Goal: Information Seeking & Learning: Find specific page/section

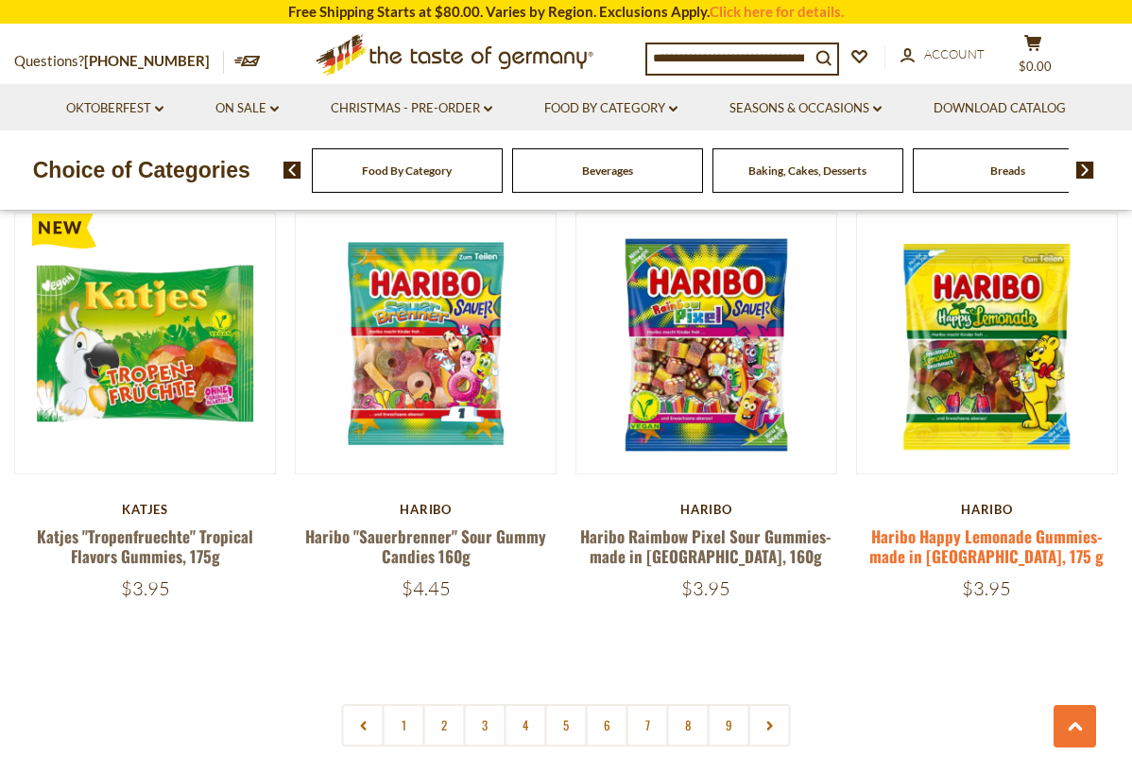
scroll to position [4165, 0]
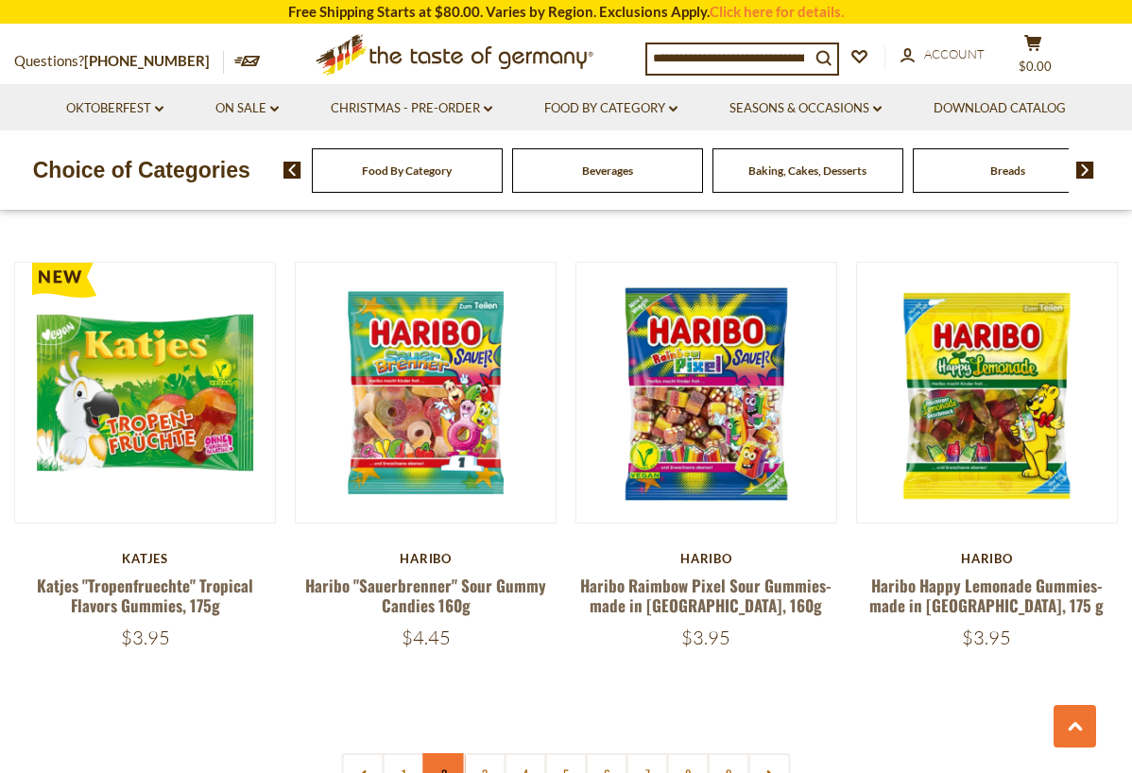
click at [438, 753] on link "2" at bounding box center [444, 774] width 43 height 43
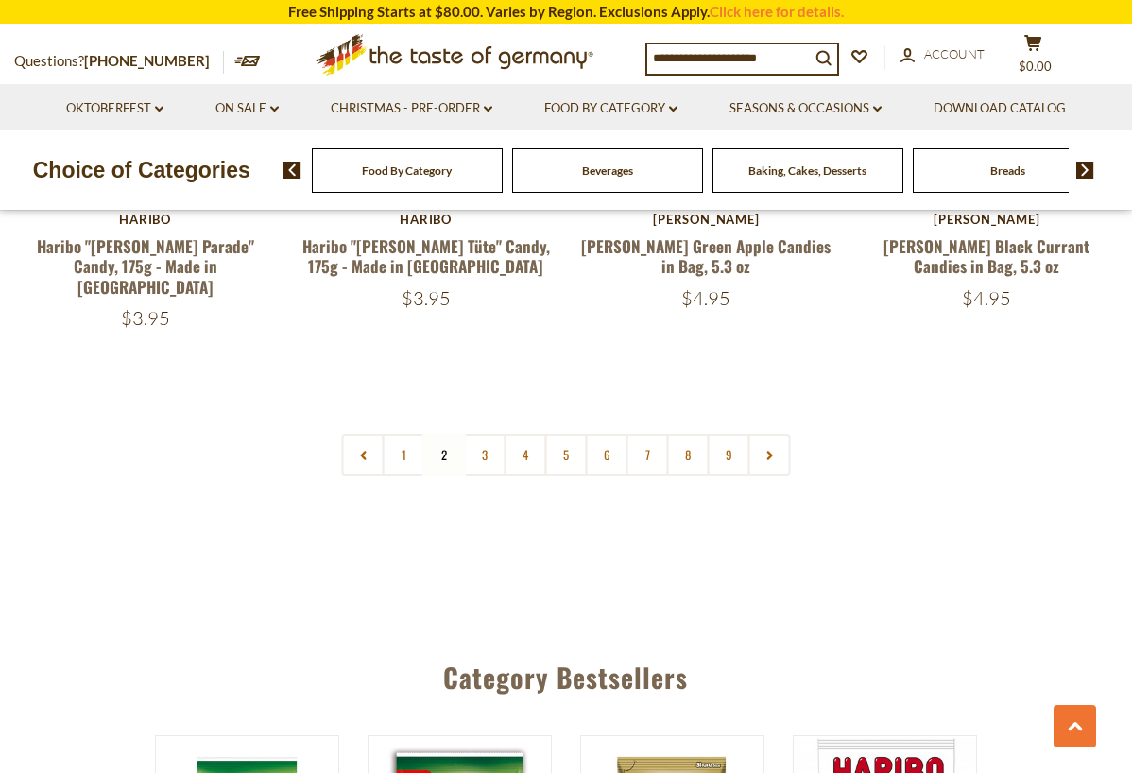
scroll to position [4456, 0]
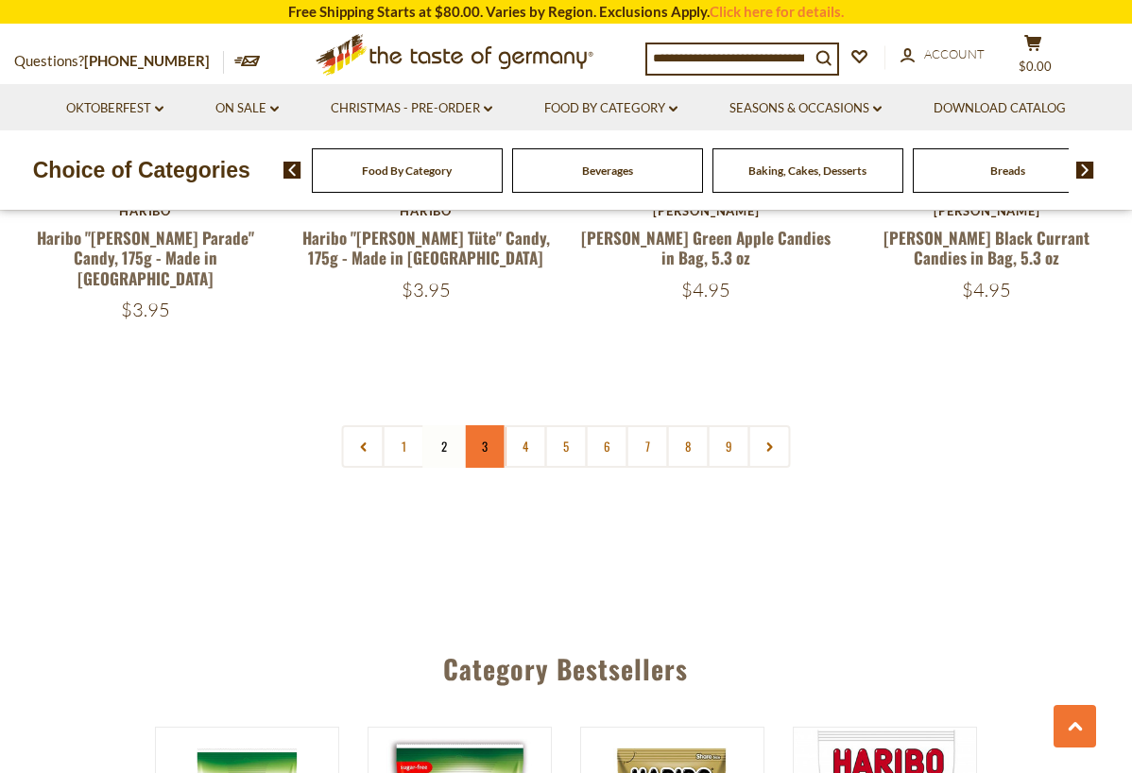
click at [485, 425] on link "3" at bounding box center [485, 446] width 43 height 43
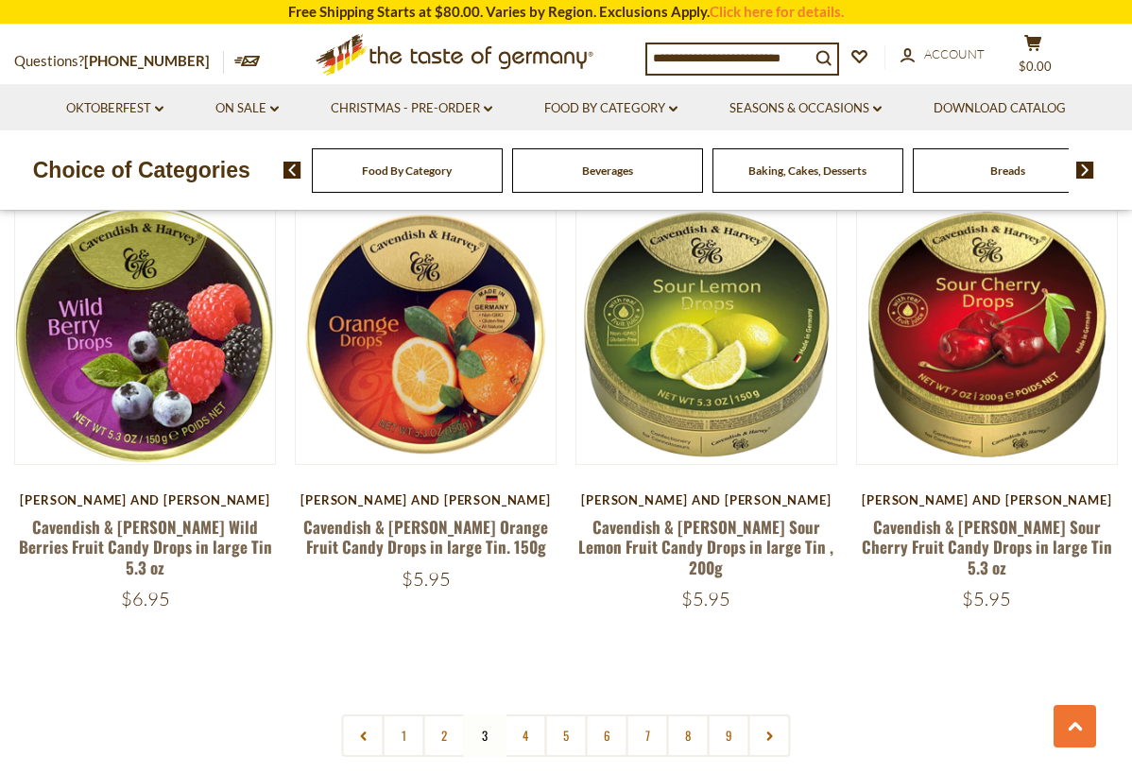
scroll to position [4176, 0]
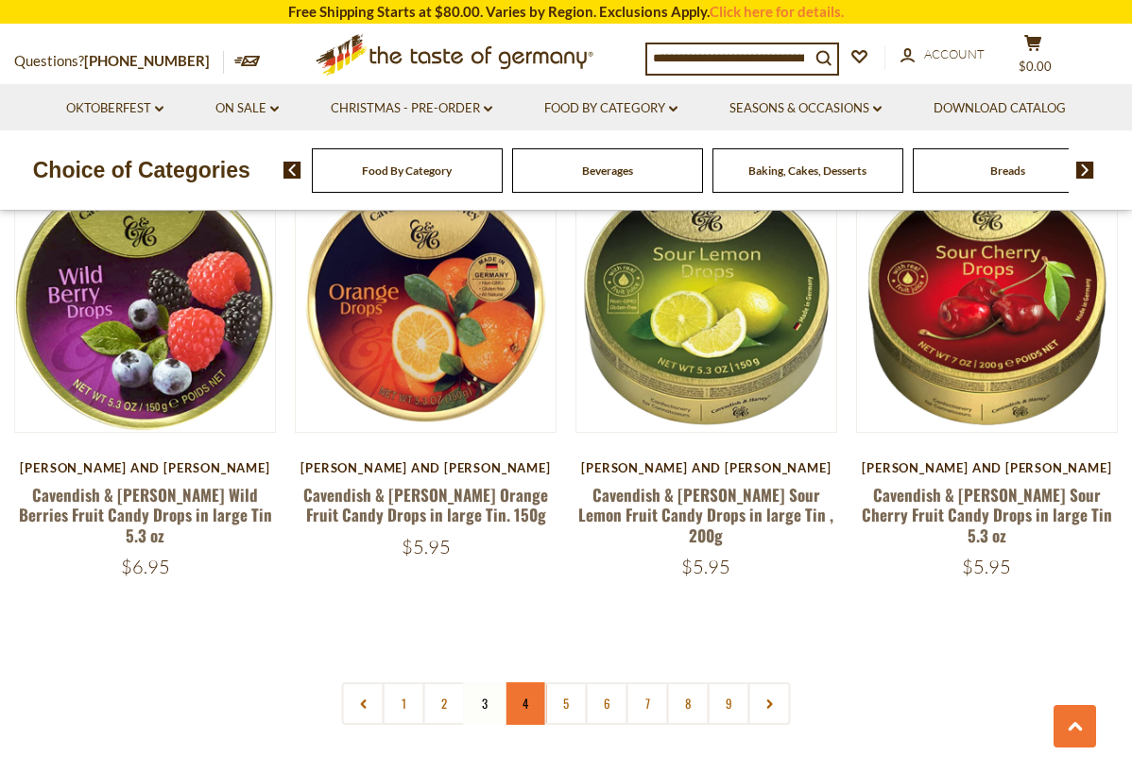
click at [527, 682] on link "4" at bounding box center [526, 703] width 43 height 43
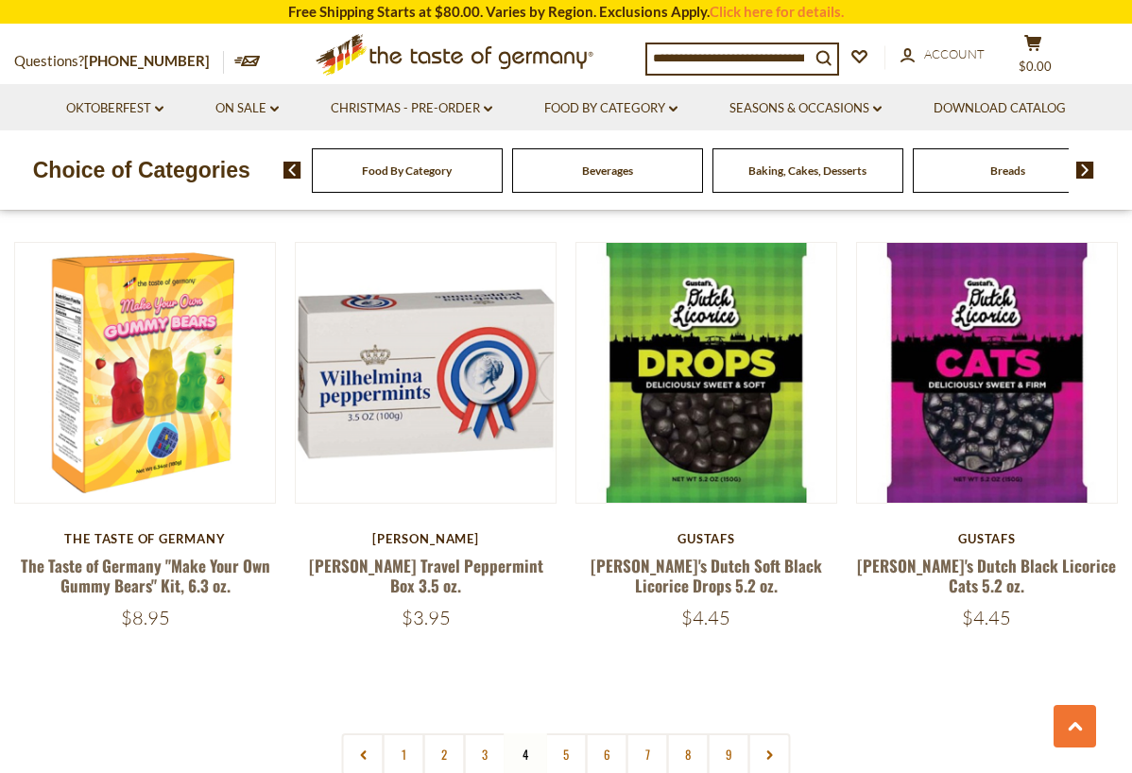
scroll to position [4154, 0]
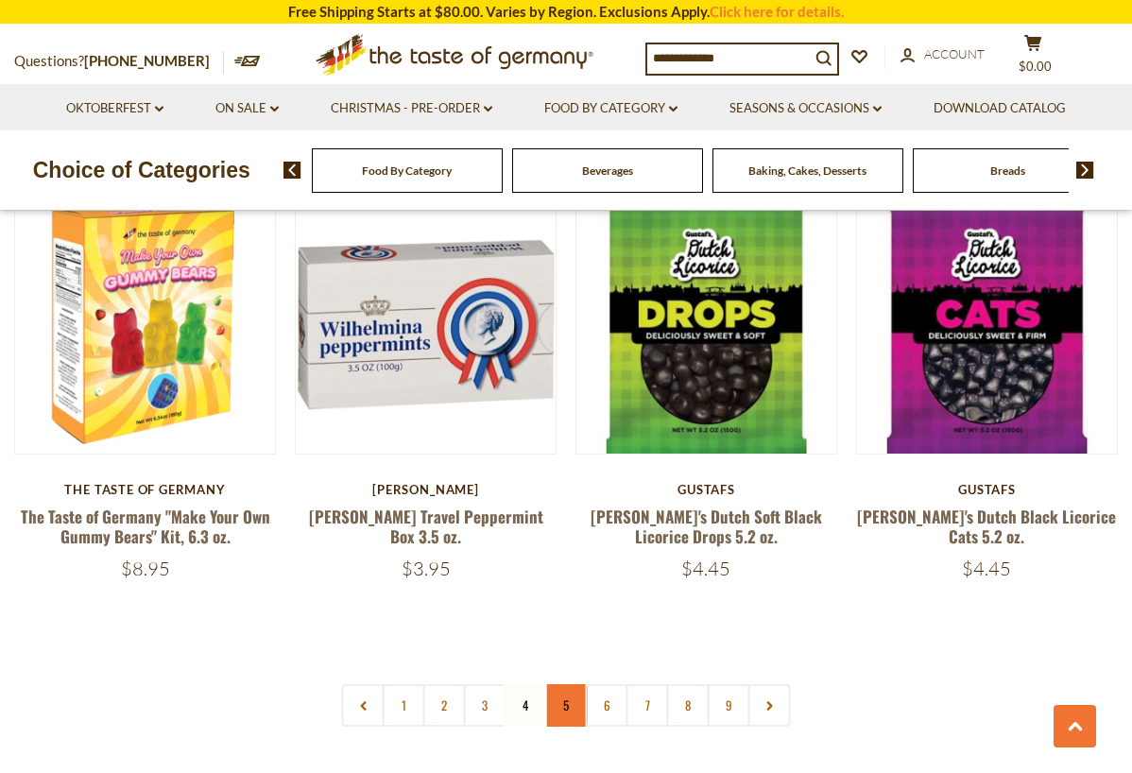
click at [559, 684] on link "5" at bounding box center [566, 705] width 43 height 43
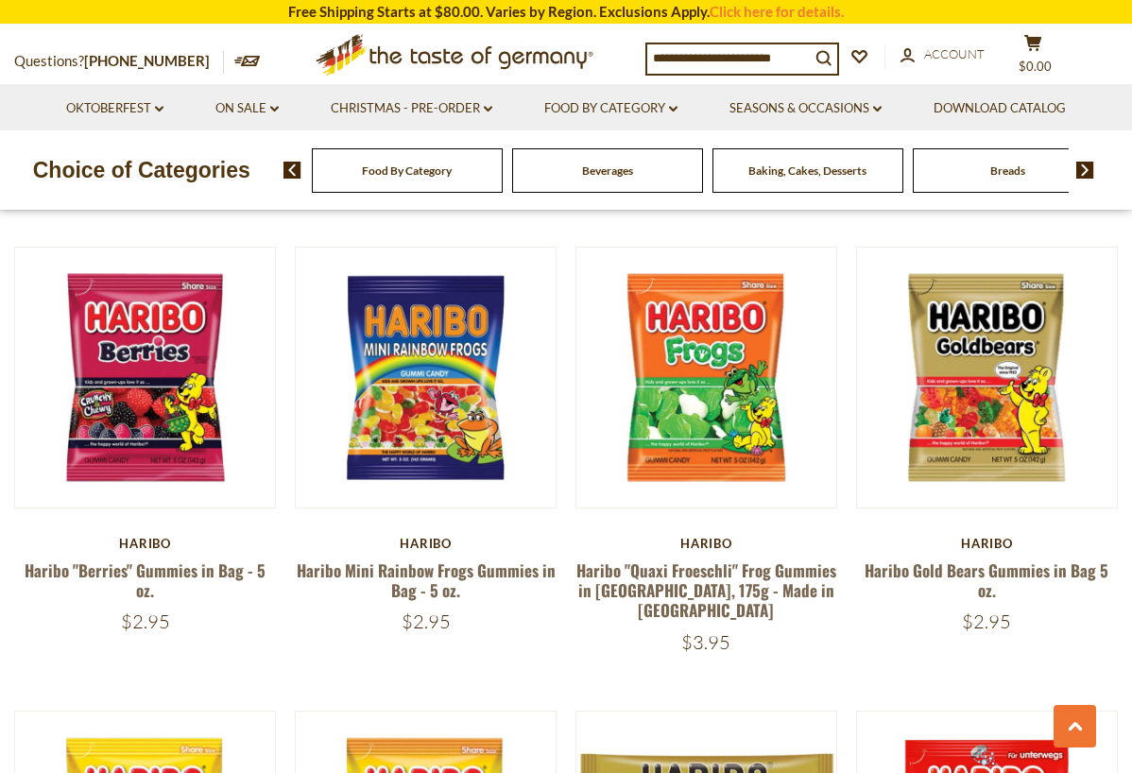
scroll to position [930, 0]
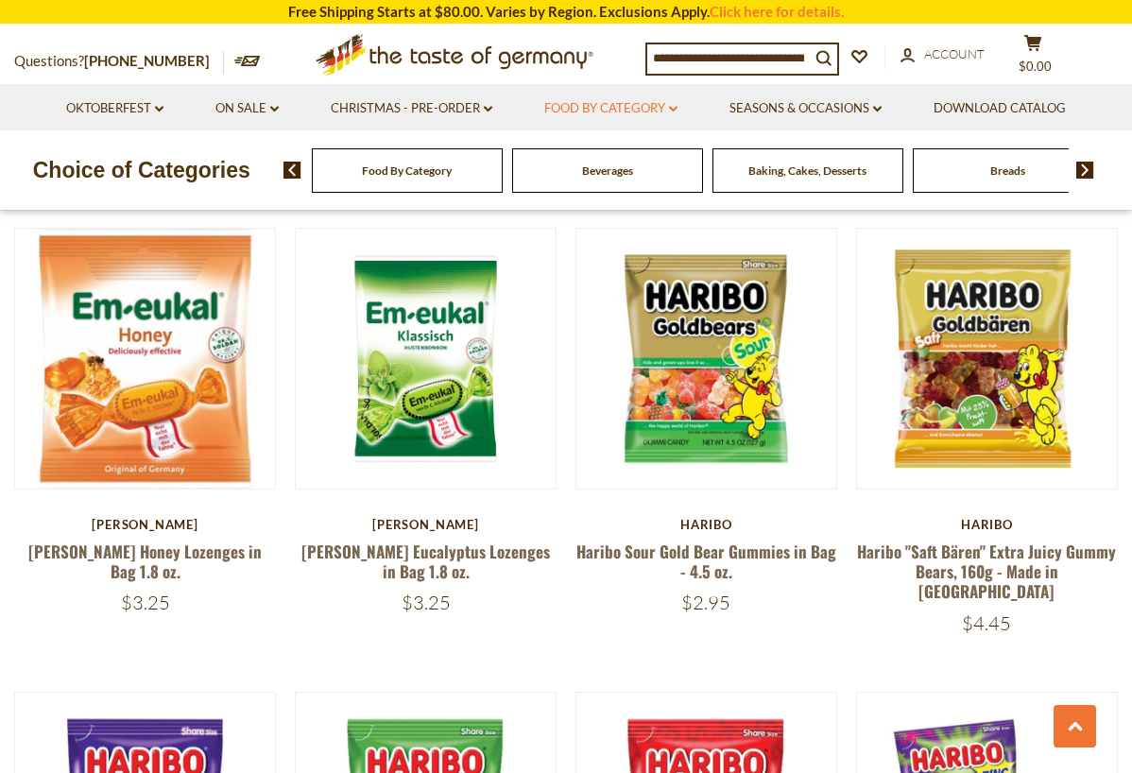
click at [637, 109] on link "Food By Category dropdown_arrow" at bounding box center [610, 108] width 133 height 21
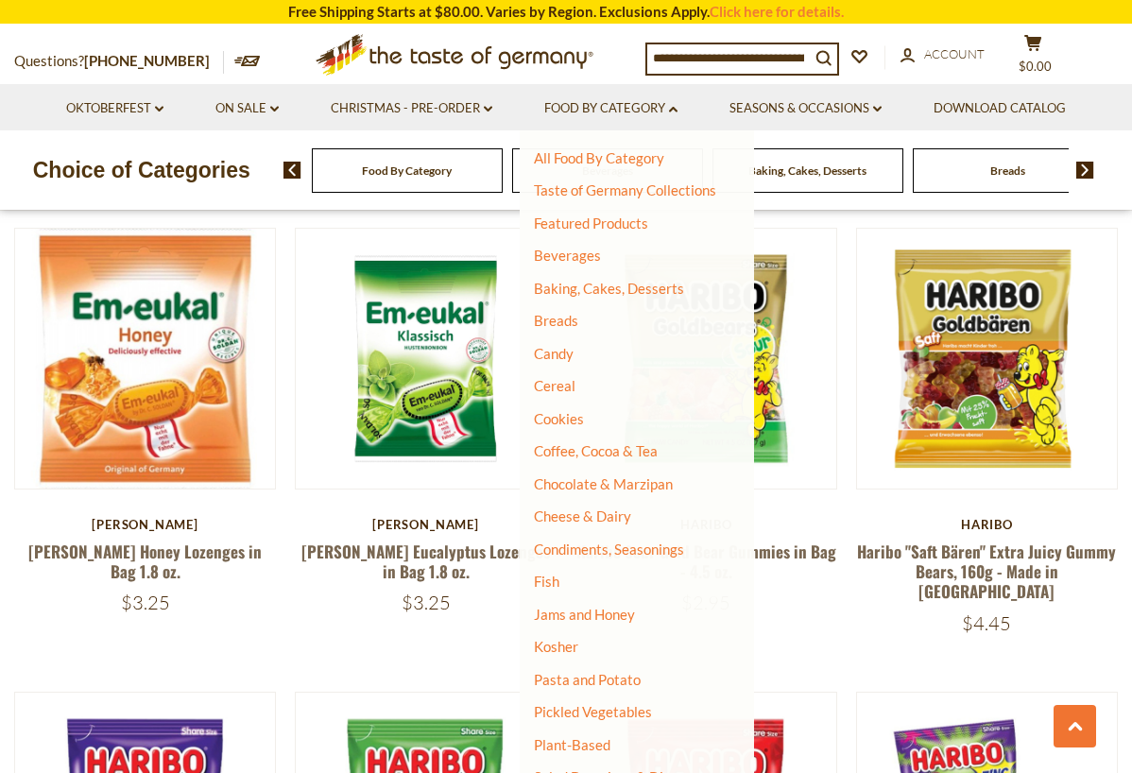
click at [600, 353] on li "Candy" at bounding box center [625, 354] width 182 height 19
click at [559, 349] on link "Candy" at bounding box center [554, 353] width 40 height 17
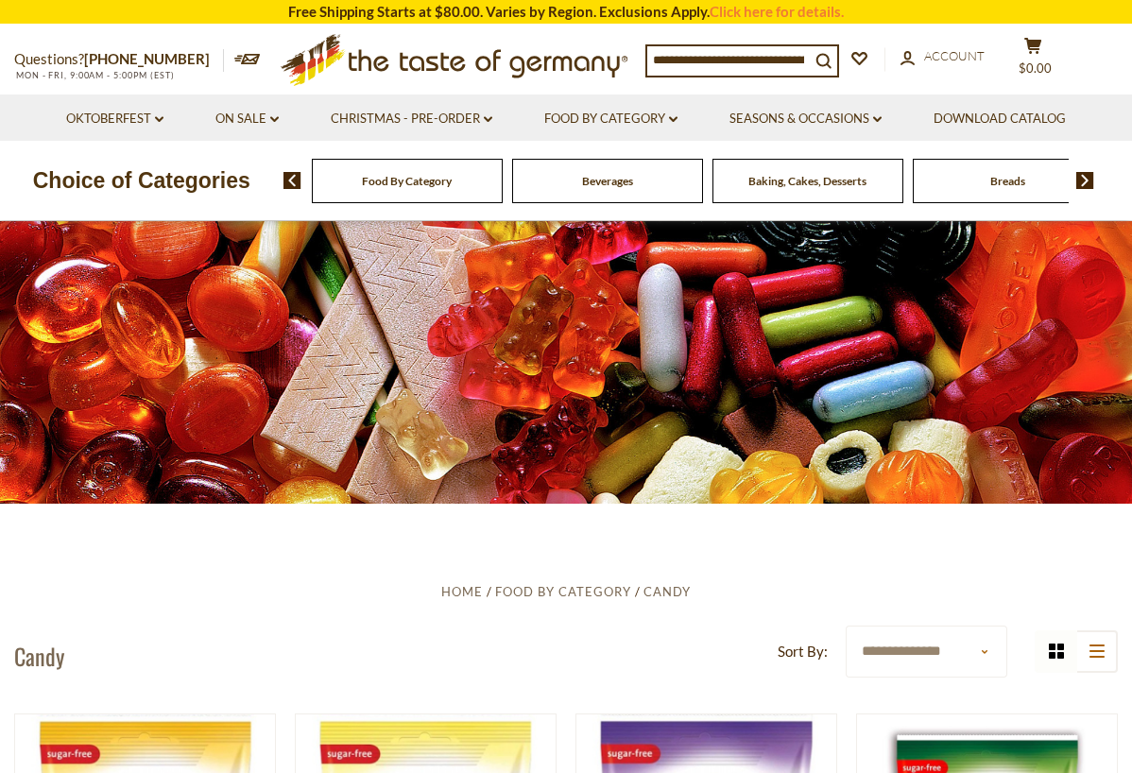
click at [760, 60] on input at bounding box center [728, 59] width 163 height 26
type input "*********"
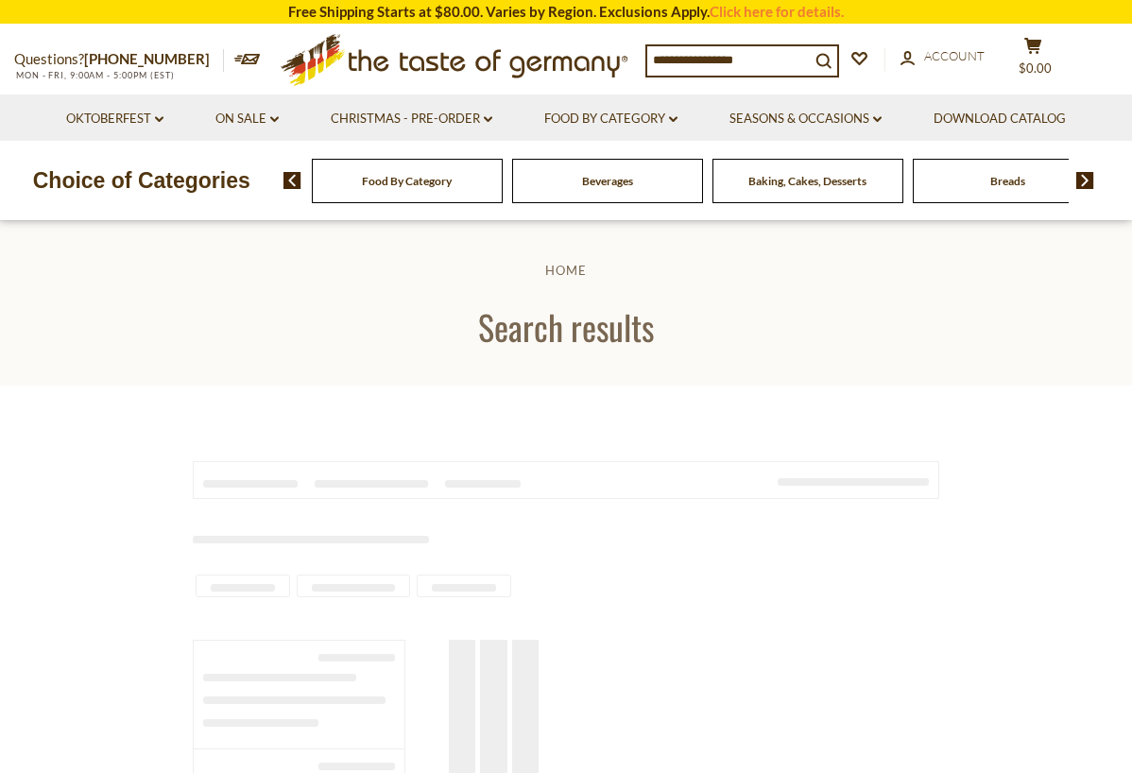
type input "*********"
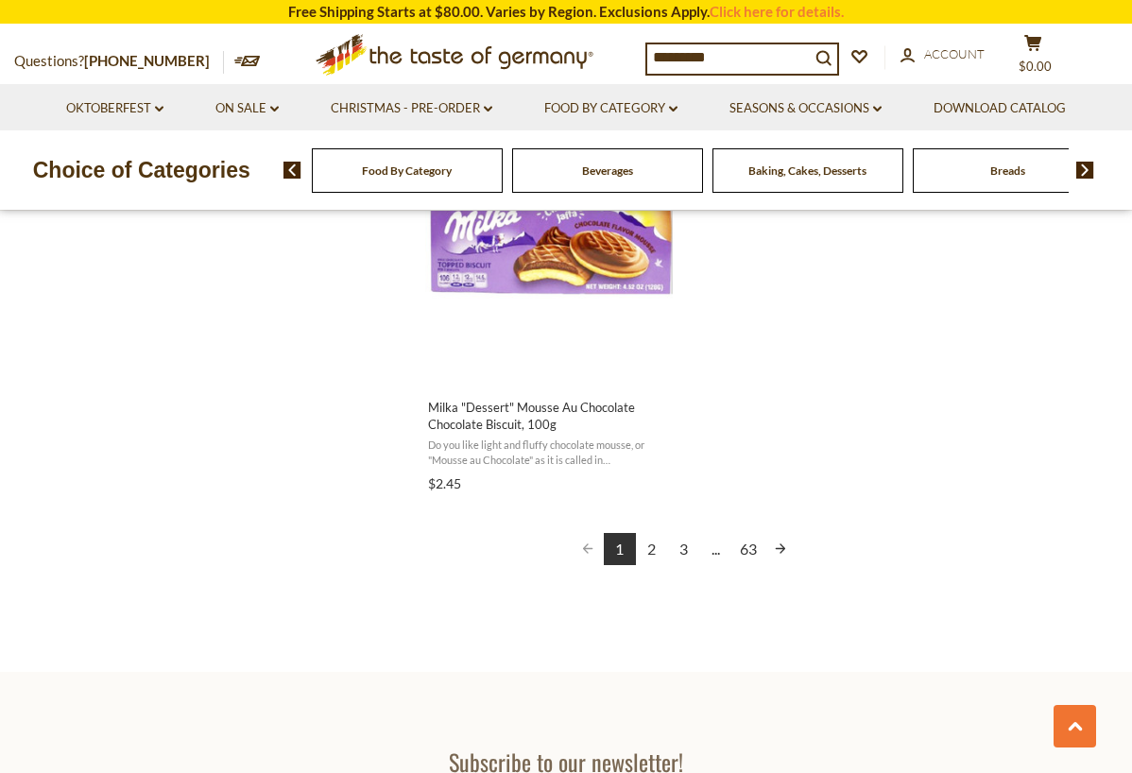
scroll to position [3355, 0]
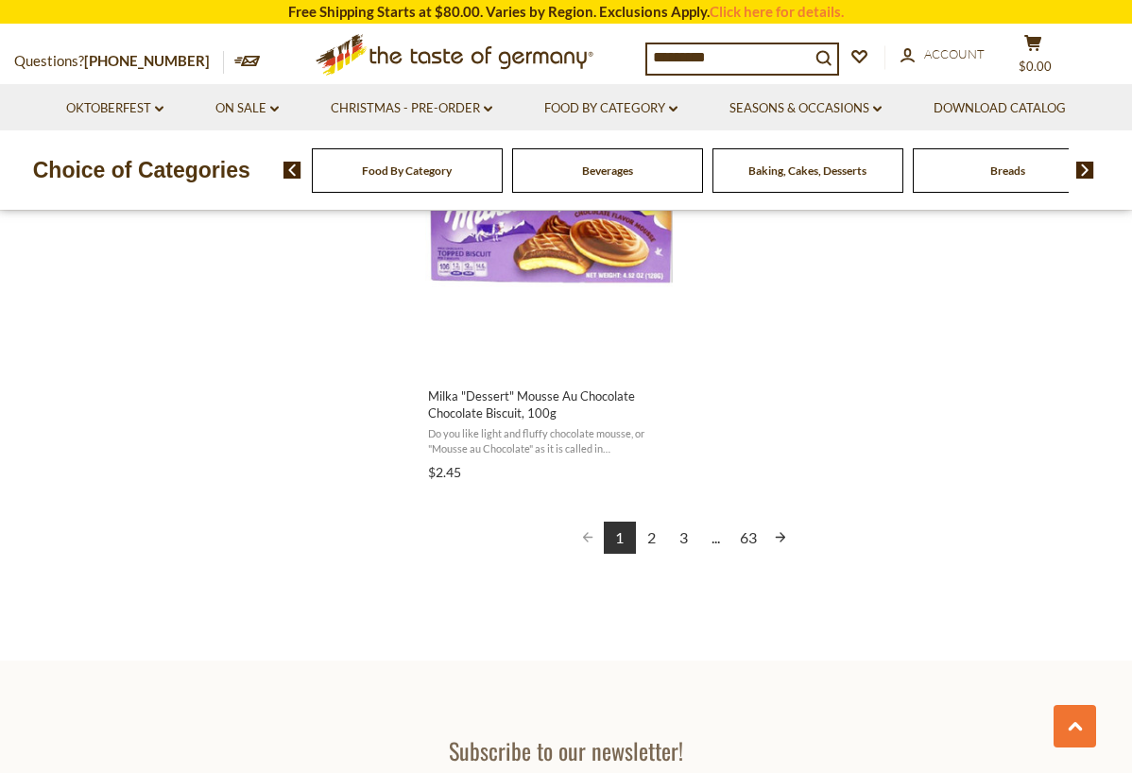
click at [647, 531] on link "2" at bounding box center [652, 538] width 32 height 32
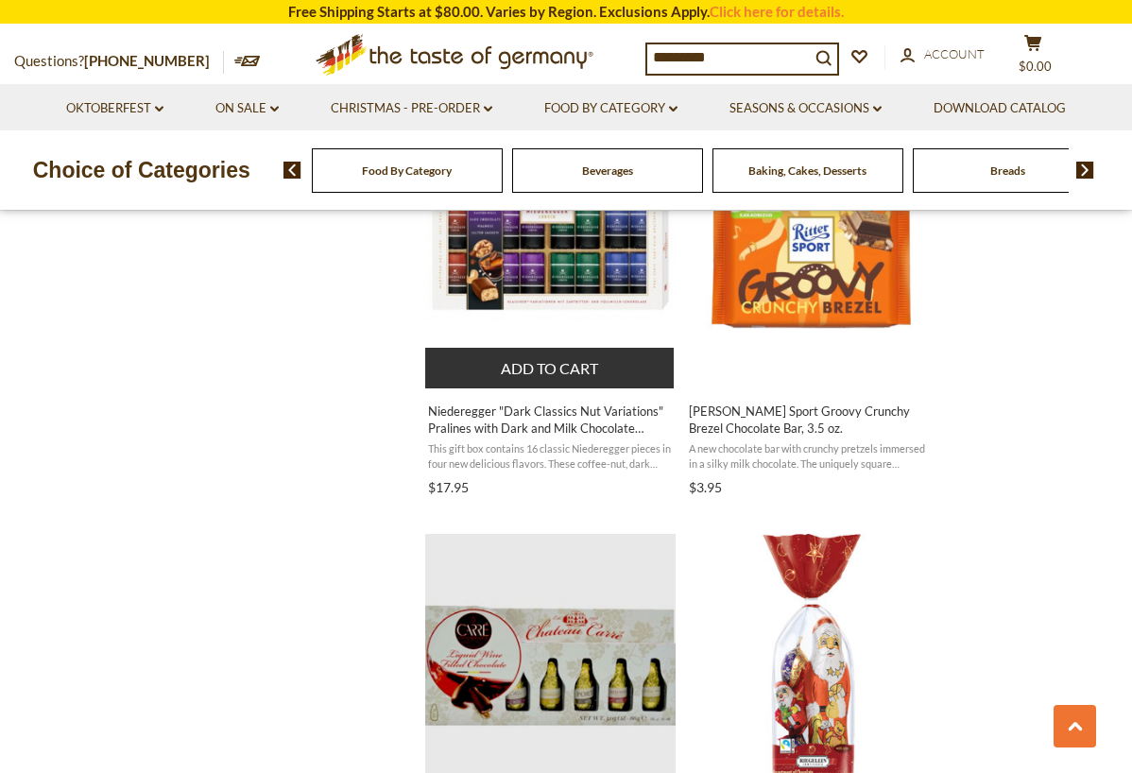
scroll to position [2127, 1]
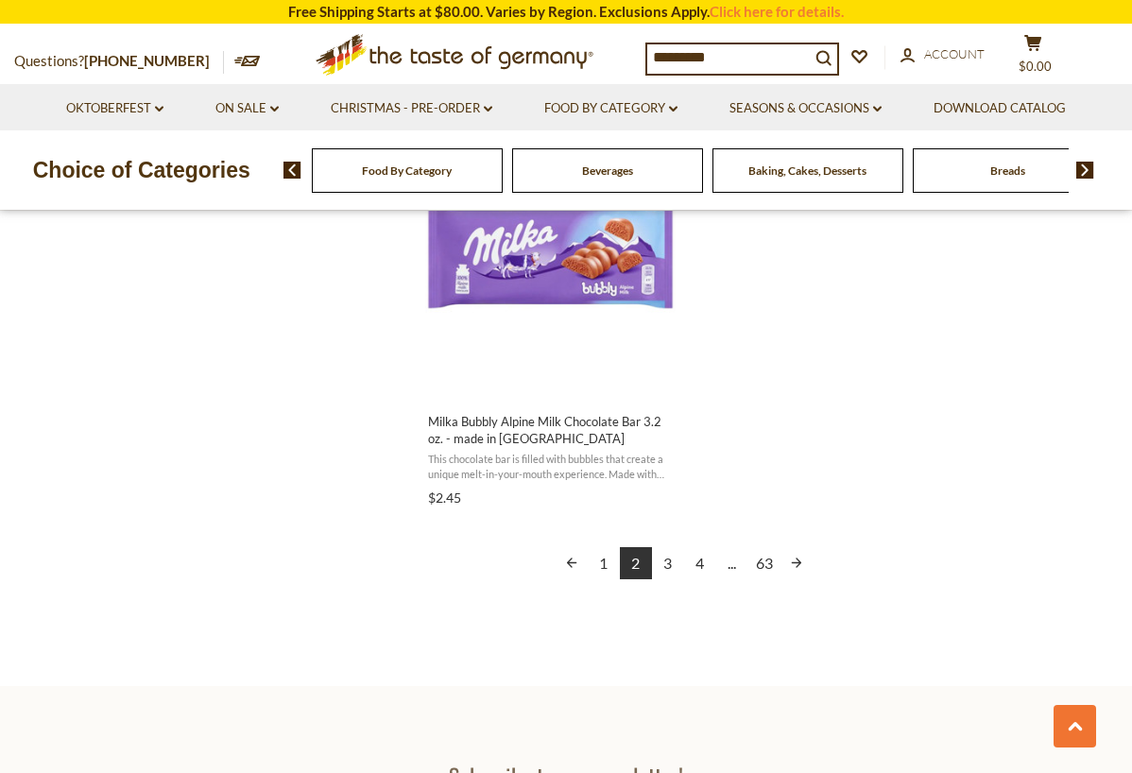
click at [664, 559] on link "3" at bounding box center [668, 563] width 32 height 32
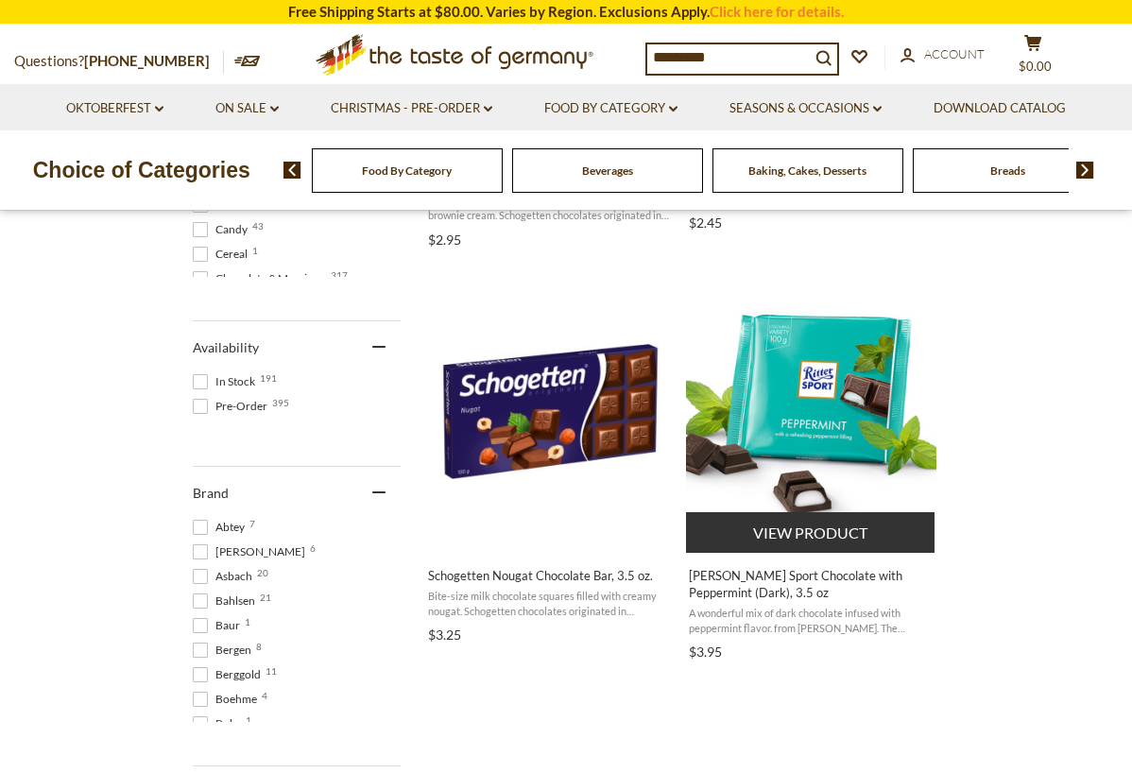
scroll to position [719, 1]
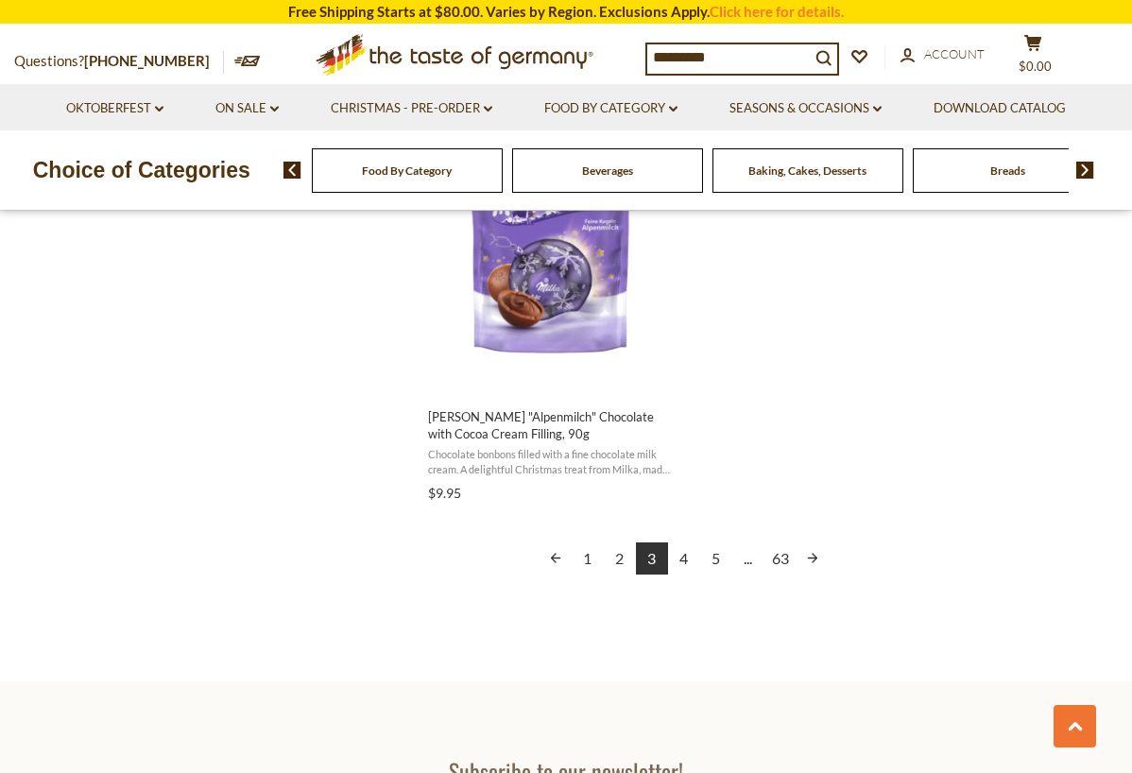
click at [687, 552] on link "4" at bounding box center [684, 559] width 32 height 32
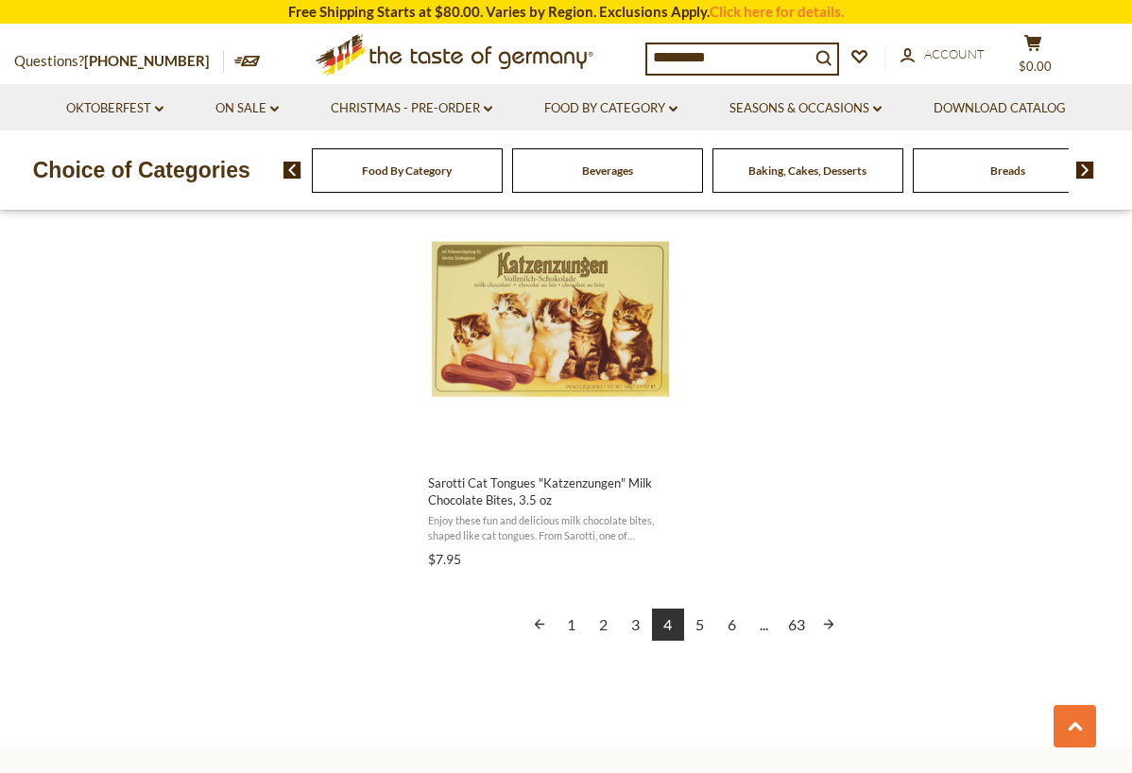
scroll to position [3287, 0]
click at [698, 615] on link "5" at bounding box center [700, 623] width 32 height 32
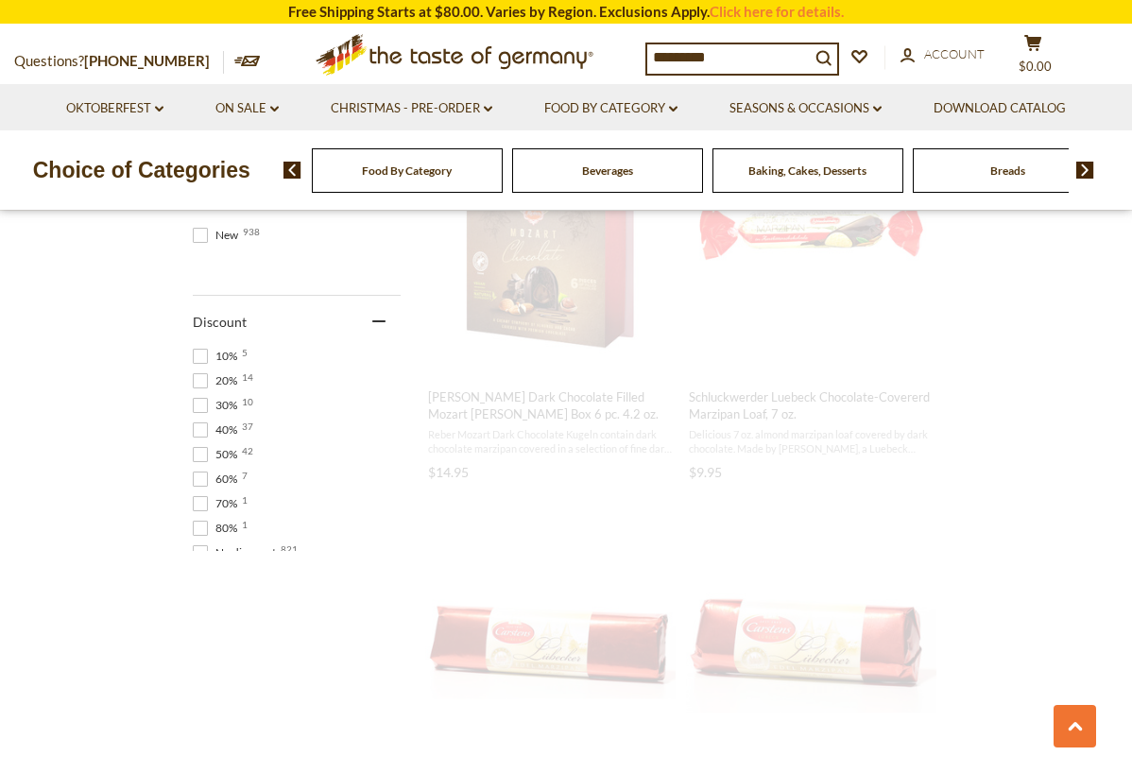
scroll to position [167, 0]
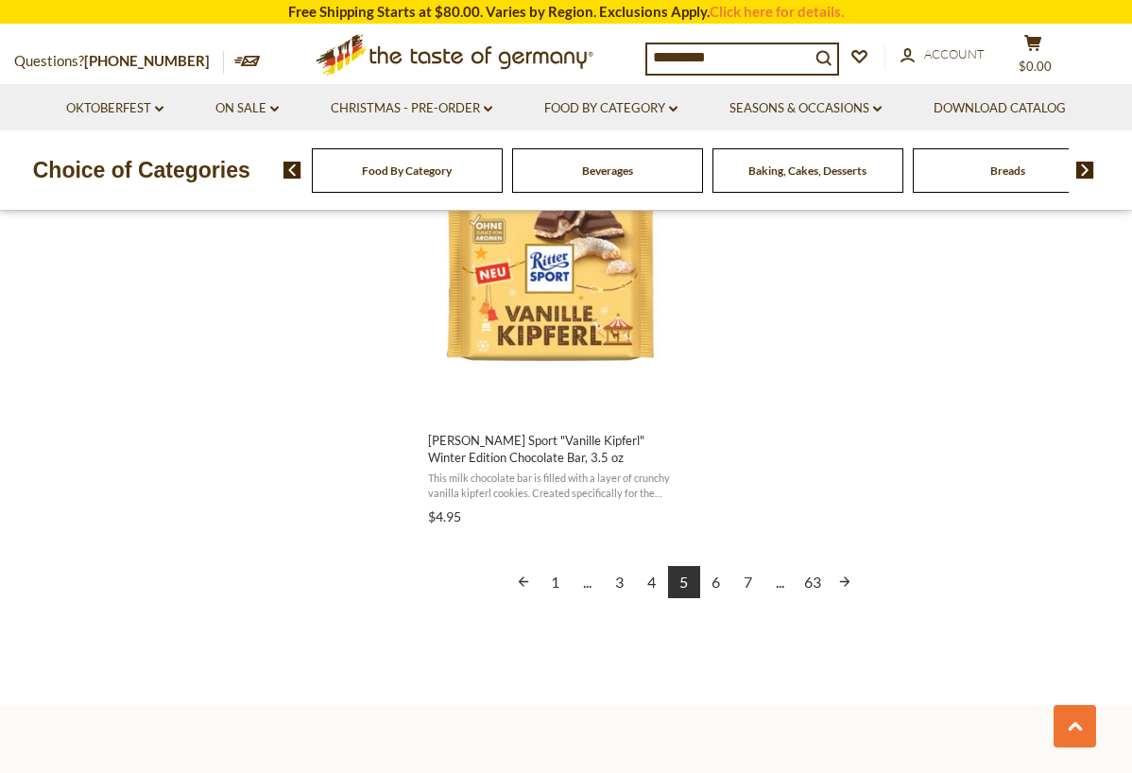
scroll to position [3334, 0]
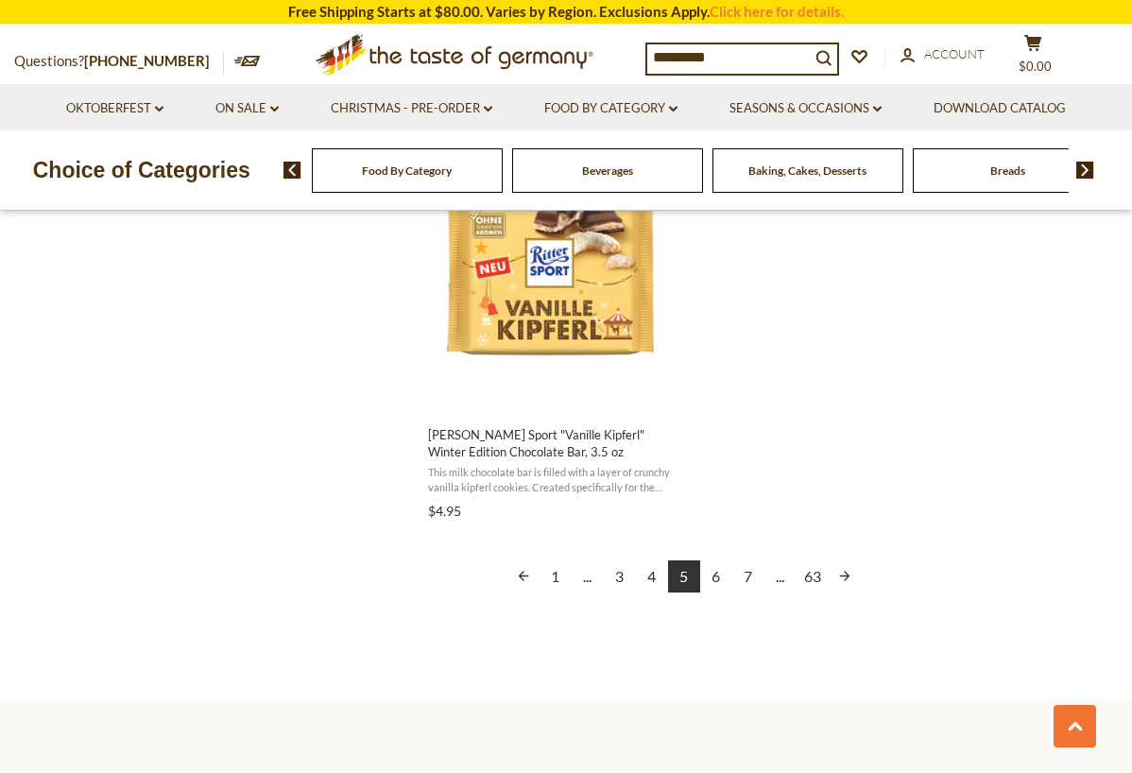
click at [714, 570] on link "6" at bounding box center [716, 576] width 32 height 32
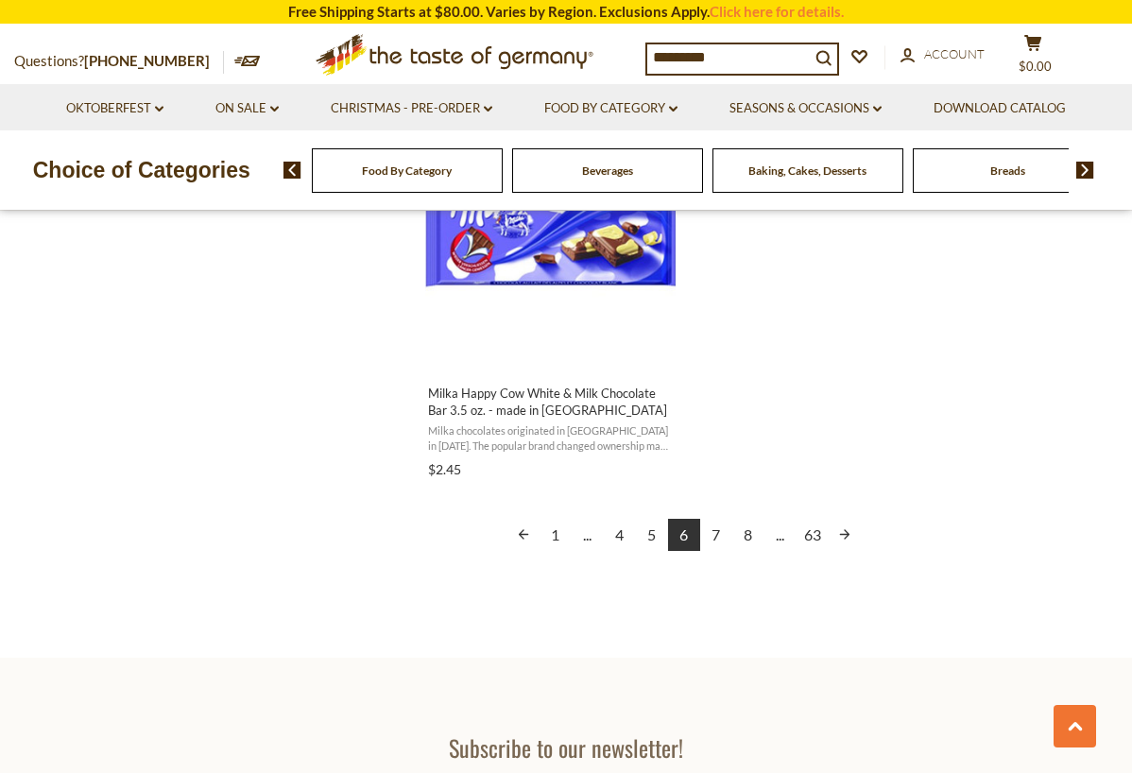
click at [715, 524] on link "7" at bounding box center [716, 535] width 32 height 32
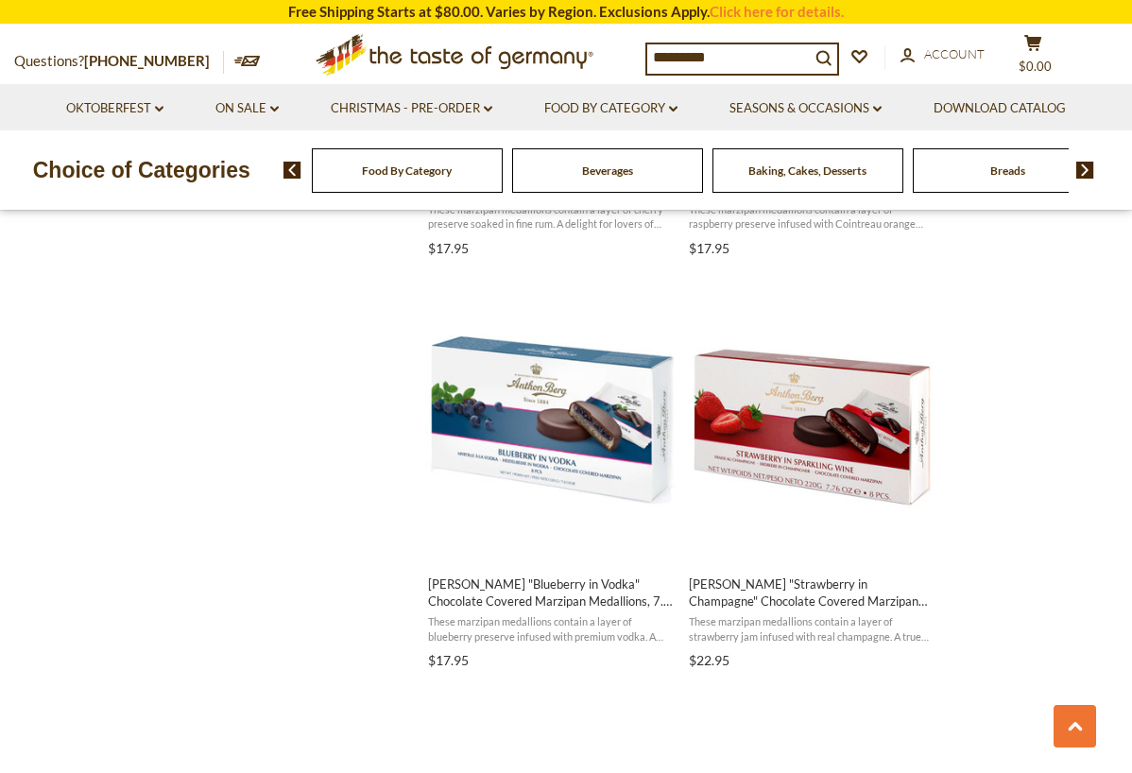
scroll to position [1956, 0]
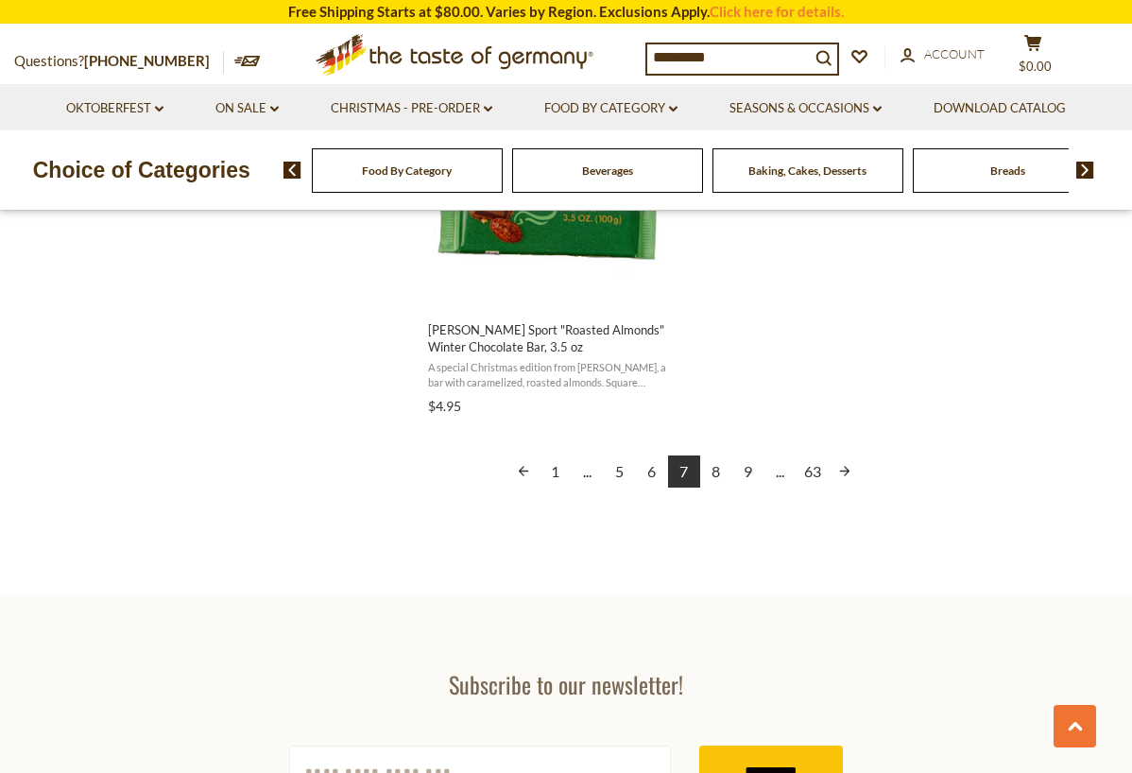
click at [716, 459] on link "8" at bounding box center [716, 472] width 32 height 32
